Goal: Find specific page/section: Find specific page/section

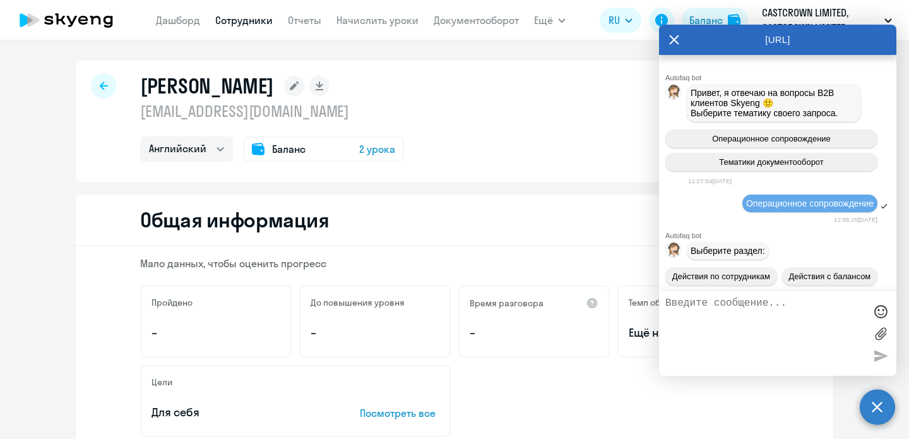
select select "english"
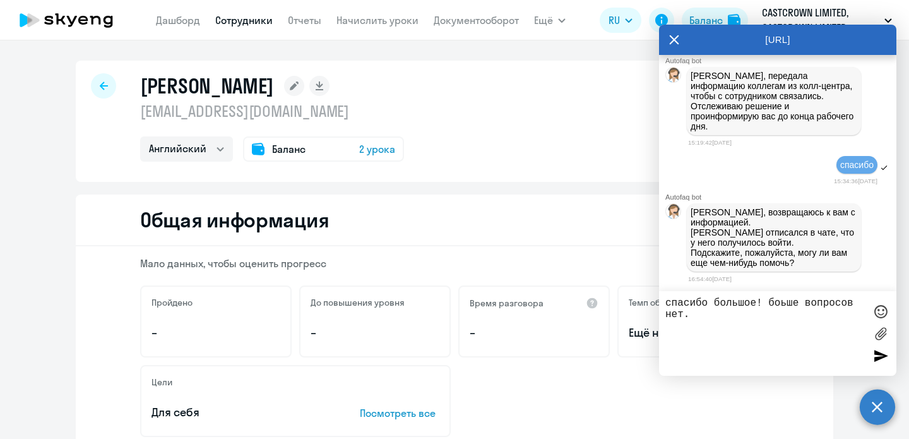
click at [779, 303] on textarea "спасибо большое! боьше вопросов нет." at bounding box center [766, 333] width 200 height 72
type textarea "спасибо большое! больше вопросов нет."
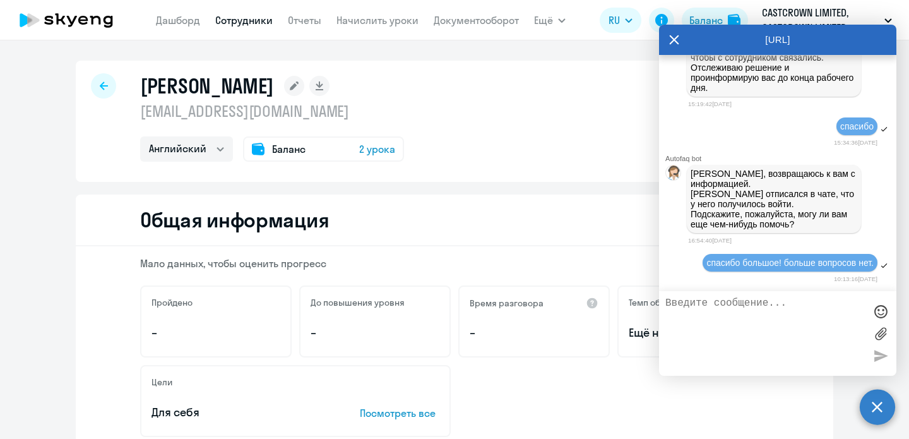
click at [672, 47] on icon at bounding box center [674, 40] width 10 height 30
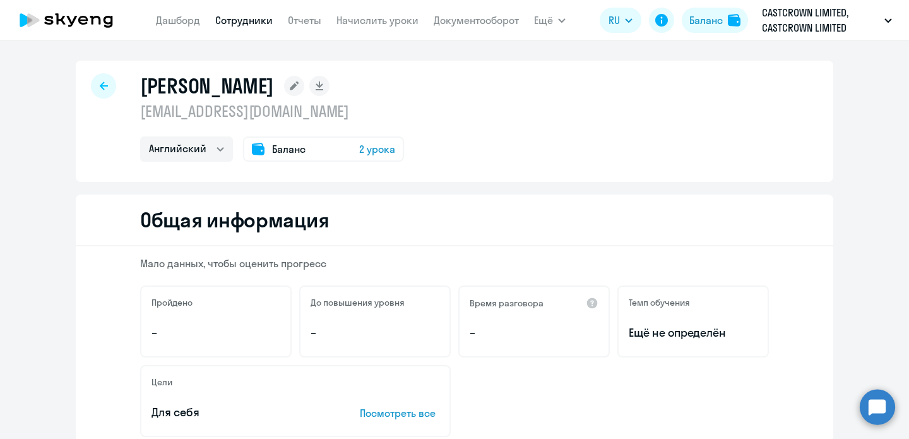
click at [832, 21] on p "CASTCROWN LIMITED, CASTCROWN LIMITED" at bounding box center [820, 20] width 117 height 30
click at [250, 21] on link "Сотрудники" at bounding box center [243, 20] width 57 height 13
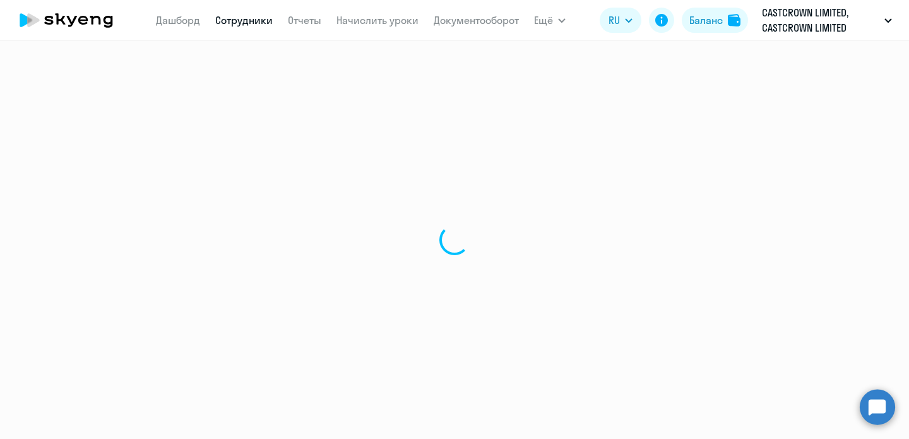
select select "30"
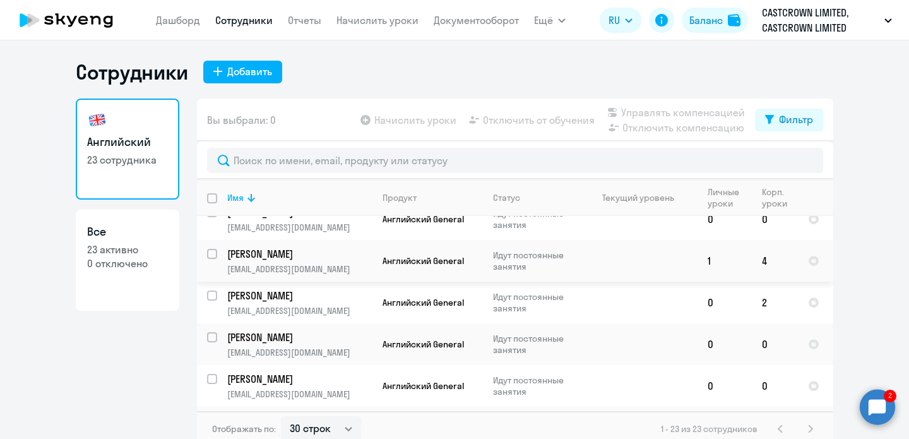
scroll to position [435, 0]
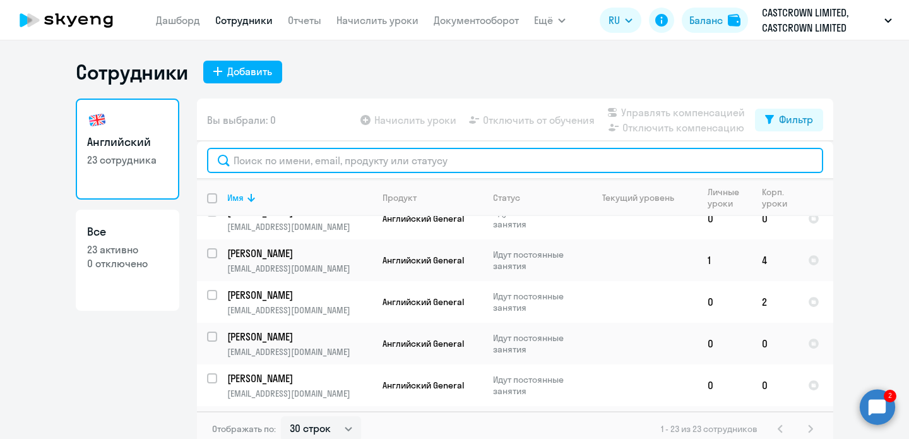
click at [373, 157] on input "text" at bounding box center [515, 160] width 616 height 25
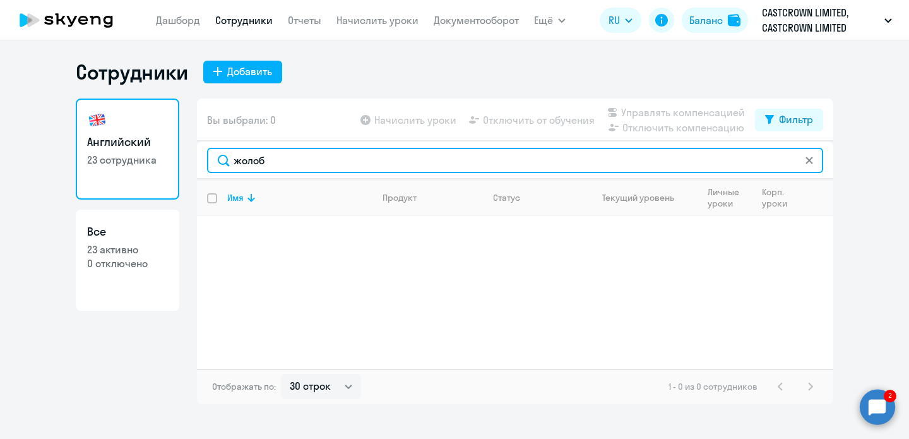
type input "жолоб"
